Goal: Task Accomplishment & Management: Manage account settings

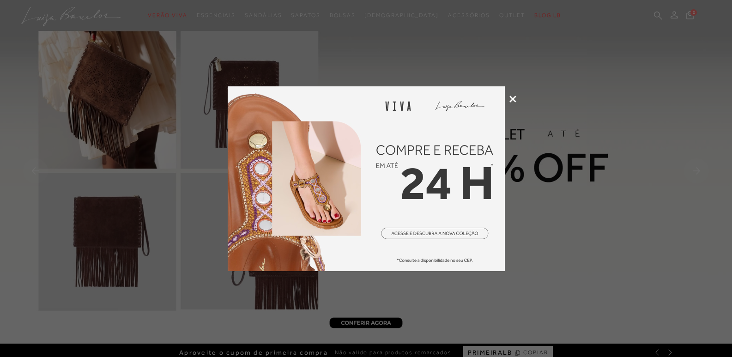
click at [511, 99] on icon at bounding box center [512, 99] width 7 height 7
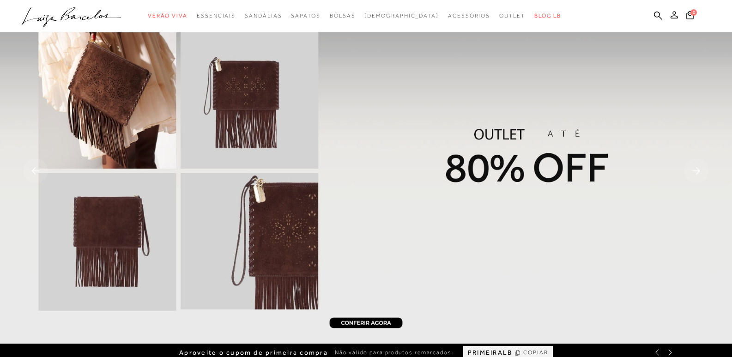
click at [673, 19] on button at bounding box center [674, 16] width 13 height 12
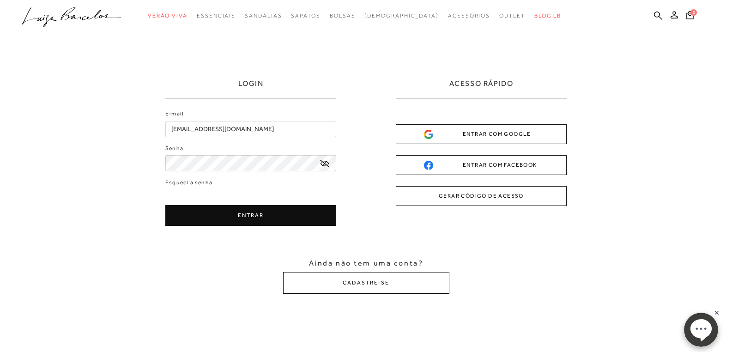
click at [243, 206] on button "ENTRAR" at bounding box center [250, 215] width 171 height 21
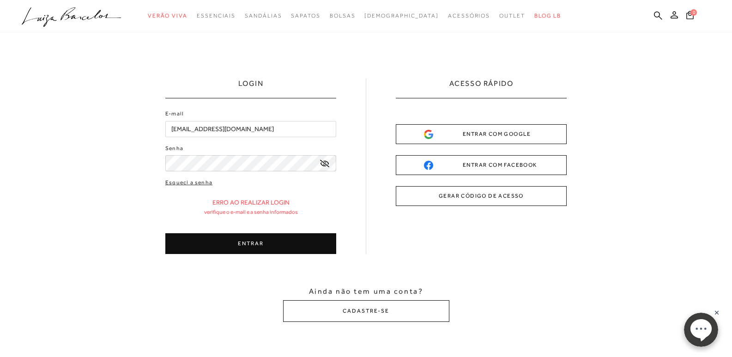
drag, startPoint x: 233, startPoint y: 177, endPoint x: 230, endPoint y: 171, distance: 6.2
click at [230, 174] on div "E-mail [EMAIL_ADDRESS][DOMAIN_NAME] Senha Esqueci a senha ENTRAR" at bounding box center [250, 181] width 171 height 145
click at [239, 238] on button "ENTRAR" at bounding box center [250, 243] width 171 height 21
click at [232, 244] on button "ENTRAR" at bounding box center [250, 243] width 171 height 21
click at [260, 242] on button "ENTRAR" at bounding box center [250, 243] width 171 height 21
